Goal: Use online tool/utility: Utilize a website feature to perform a specific function

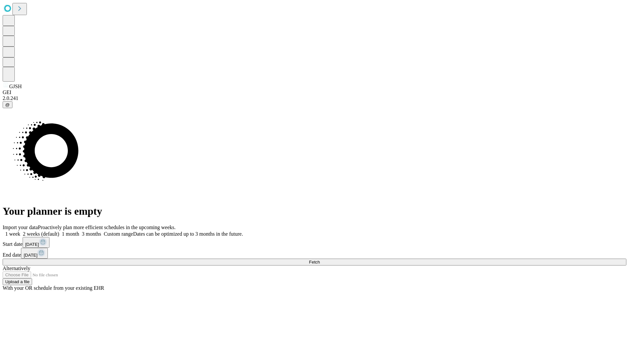
click at [320, 259] on span "Fetch" at bounding box center [314, 261] width 11 height 5
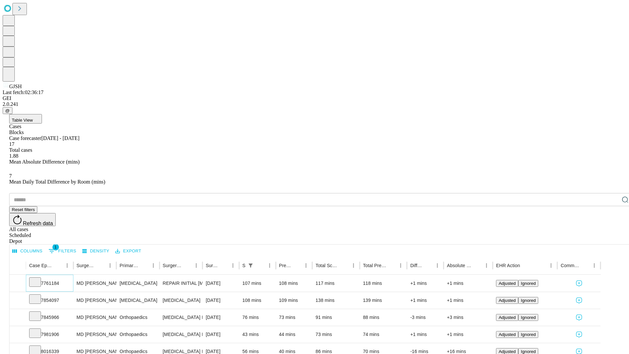
click at [38, 278] on icon at bounding box center [35, 281] width 7 height 7
